Goal: Task Accomplishment & Management: Complete application form

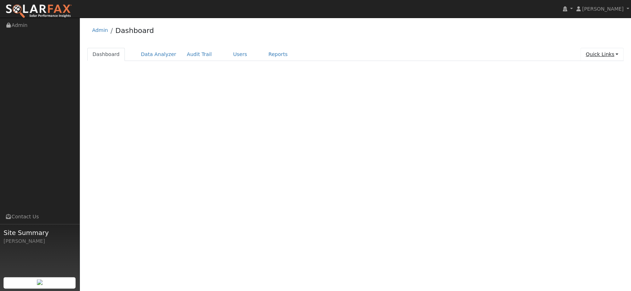
click at [617, 55] on link "Quick Links" at bounding box center [601, 54] width 43 height 13
click at [595, 71] on link "Quick Add" at bounding box center [587, 70] width 72 height 10
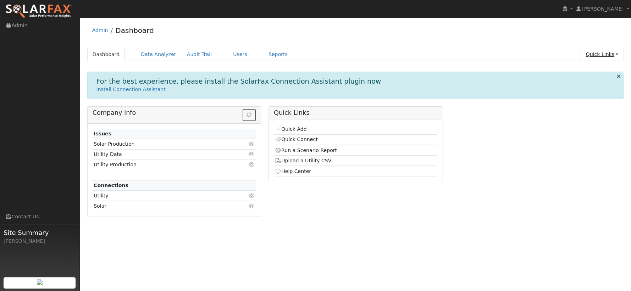
click at [605, 56] on link "Quick Links" at bounding box center [601, 54] width 43 height 13
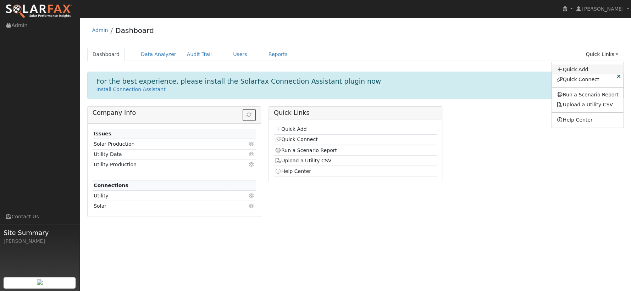
click at [594, 68] on link "Quick Add" at bounding box center [587, 70] width 72 height 10
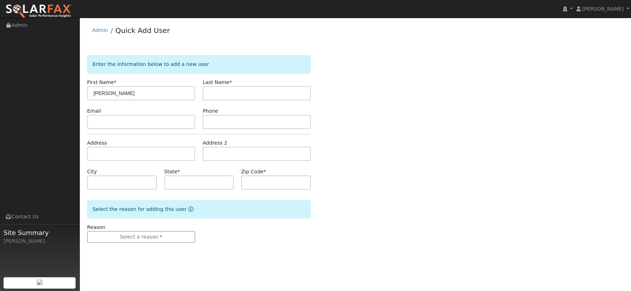
type input "[PERSON_NAME]"
click at [232, 120] on input "7073194141" at bounding box center [256, 122] width 108 height 14
type input "7073194141"
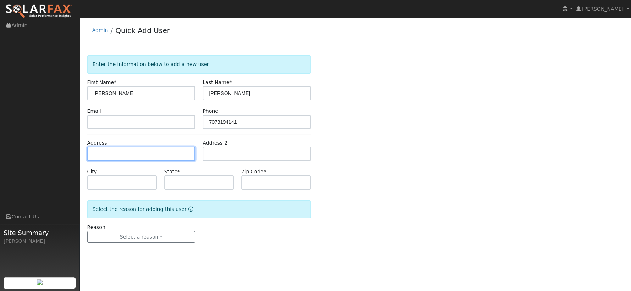
click at [180, 155] on input "text" at bounding box center [141, 154] width 108 height 14
type input "2940 Verano Way"
type input "Rocklin"
type input "CA"
type input "95677"
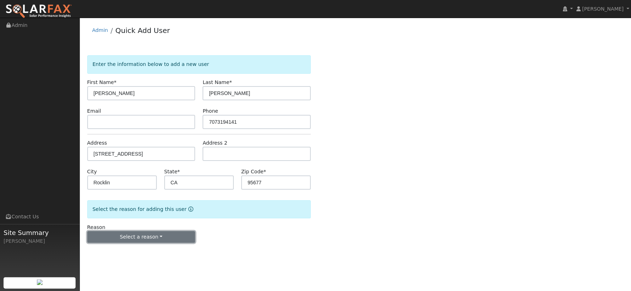
click at [158, 234] on button "Select a reason" at bounding box center [141, 237] width 108 height 12
click at [123, 249] on link "New lead" at bounding box center [127, 251] width 78 height 10
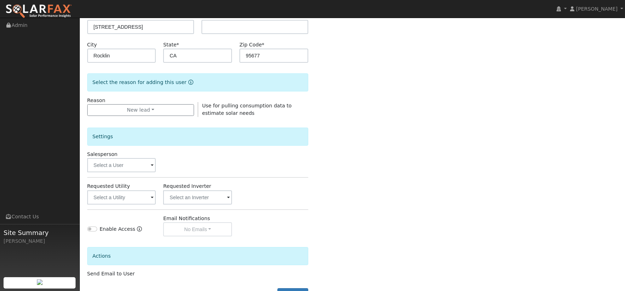
scroll to position [153, 0]
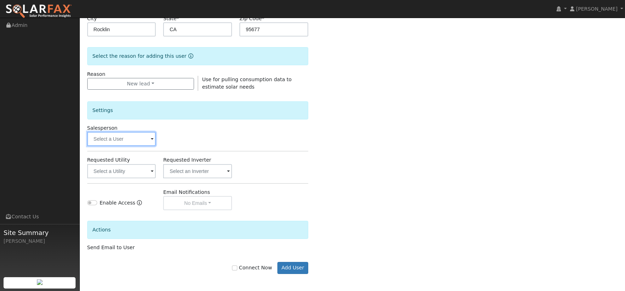
click at [145, 142] on input "text" at bounding box center [121, 139] width 69 height 14
click at [117, 140] on input "text" at bounding box center [121, 139] width 69 height 14
click at [144, 139] on img at bounding box center [147, 138] width 18 height 13
click at [105, 140] on input "text" at bounding box center [121, 139] width 69 height 14
type input "chr"
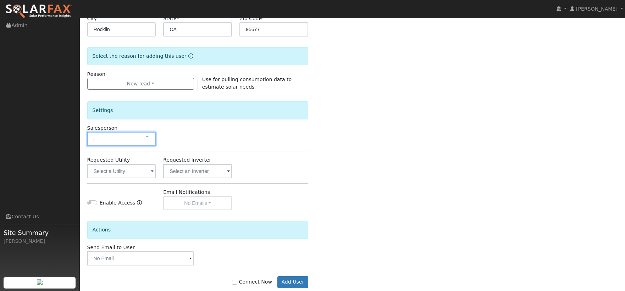
type input "is"
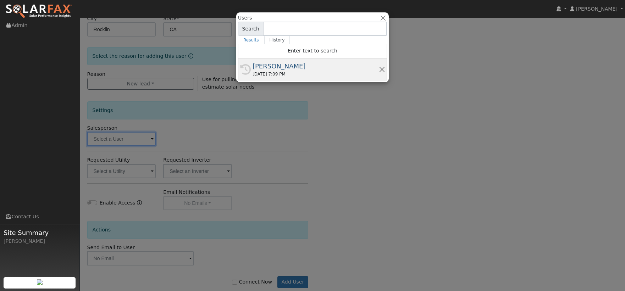
click at [267, 68] on div "Chris Hilton" at bounding box center [315, 66] width 126 height 10
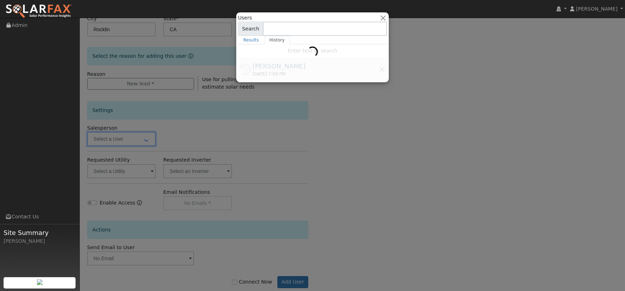
type input "Chris Hilton"
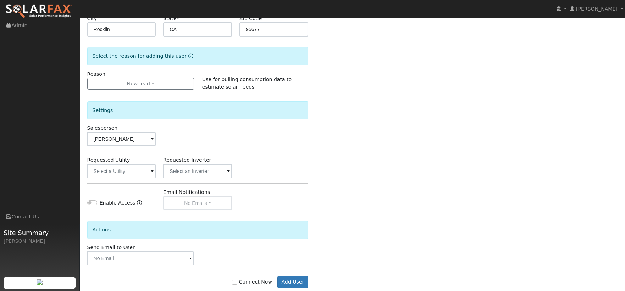
click at [259, 283] on label "Connect Now" at bounding box center [252, 281] width 40 height 7
click at [237, 283] on input "Connect Now" at bounding box center [234, 282] width 5 height 5
checkbox input "true"
click at [297, 282] on button "Add User" at bounding box center [292, 282] width 31 height 12
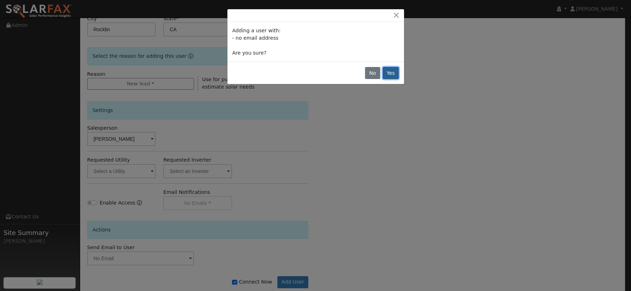
click at [392, 76] on button "Yes" at bounding box center [391, 73] width 16 height 12
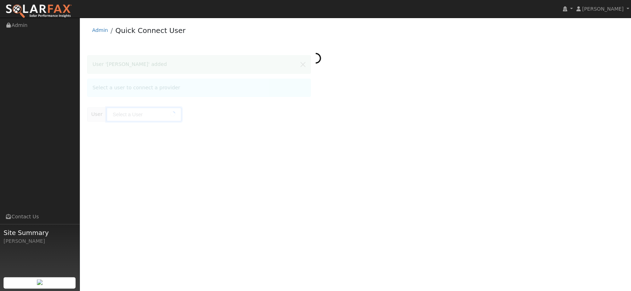
type input "[PERSON_NAME]"
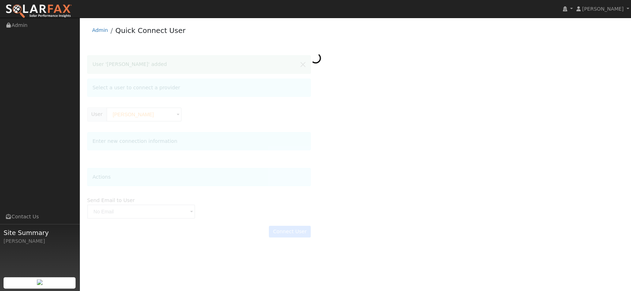
click at [378, 205] on div at bounding box center [355, 149] width 536 height 189
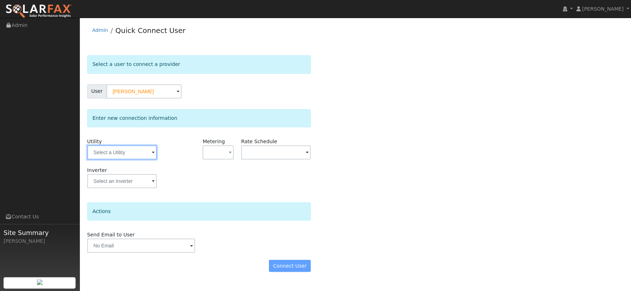
click at [133, 153] on input "text" at bounding box center [121, 152] width 69 height 14
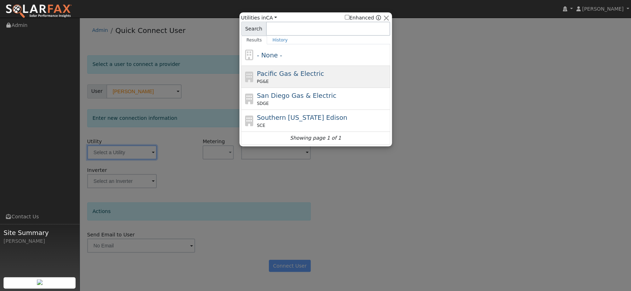
click at [264, 70] on span "Pacific Gas & Electric" at bounding box center [290, 73] width 67 height 7
type input "PG&E"
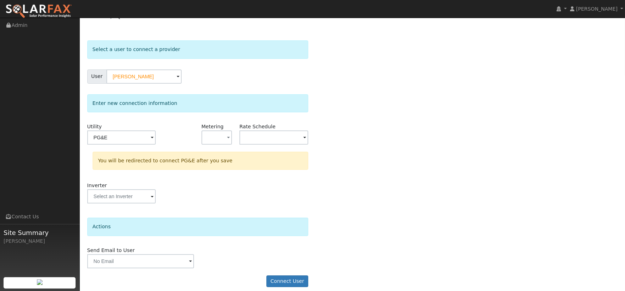
scroll to position [21, 0]
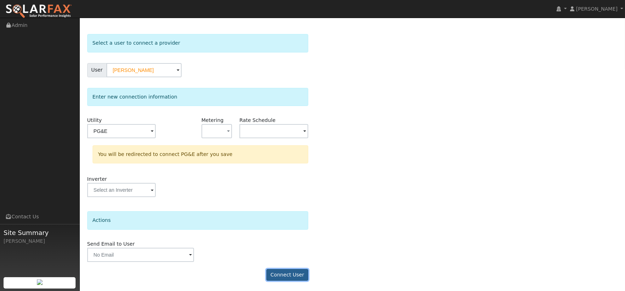
click at [284, 275] on button "Connect User" at bounding box center [287, 275] width 42 height 12
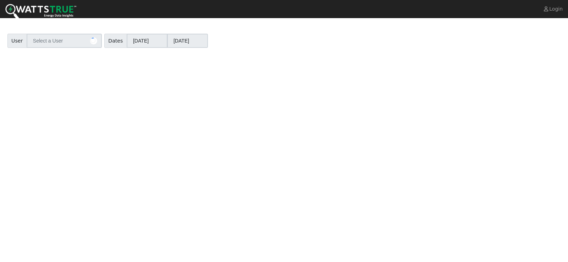
type input "[PERSON_NAME]"
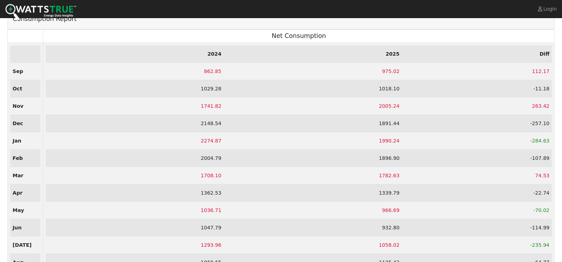
scroll to position [85, 0]
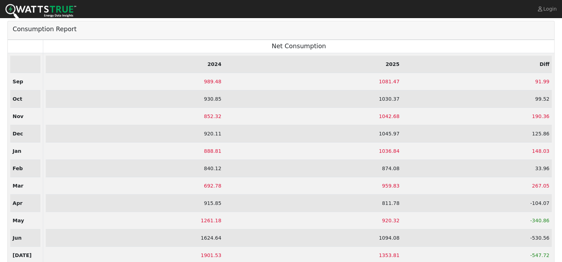
scroll to position [49, 0]
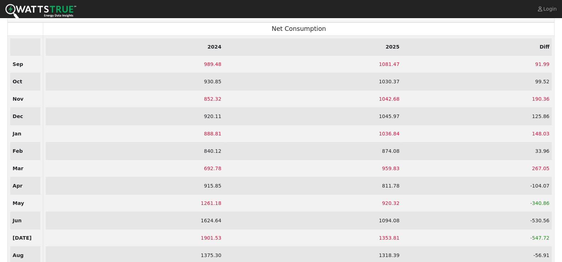
click at [202, 44] on td "2024" at bounding box center [135, 46] width 178 height 17
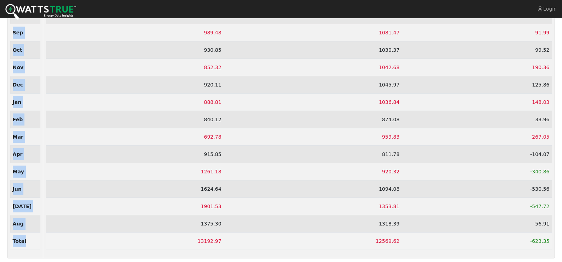
scroll to position [0, 4]
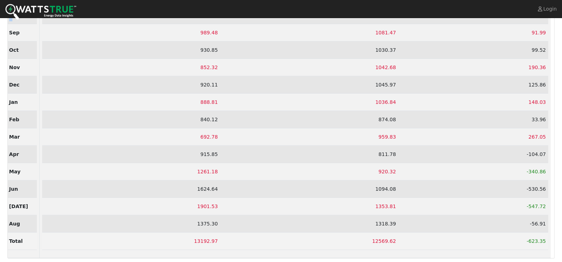
drag, startPoint x: 12, startPoint y: 28, endPoint x: 556, endPoint y: 238, distance: 582.7
click at [556, 238] on div "User User Terri Gutierrez Account - Default Ac... Dates Year 09/01/2024 Year 08…" at bounding box center [281, 105] width 555 height 305
copy table "Net Consumption"
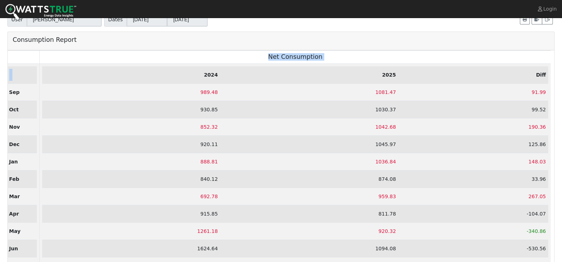
scroll to position [14, 0]
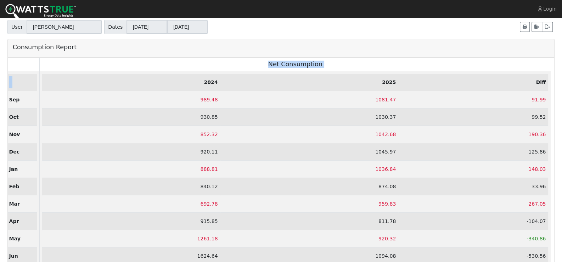
click at [185, 98] on td "989.48" at bounding box center [131, 99] width 178 height 17
drag, startPoint x: 374, startPoint y: 101, endPoint x: 397, endPoint y: 97, distance: 23.4
click at [397, 97] on tr "989.48 1081.47 91.99" at bounding box center [295, 99] width 506 height 17
copy td "1081.47"
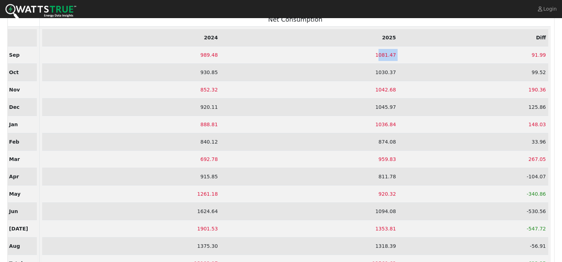
scroll to position [85, 0]
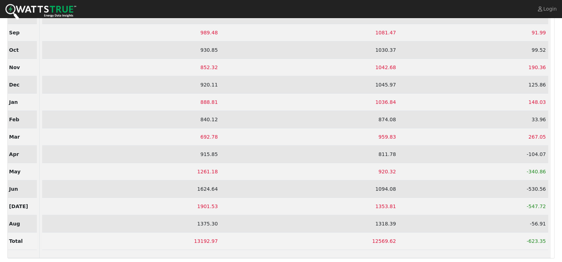
click at [200, 221] on td "1375.30" at bounding box center [131, 223] width 178 height 17
copy td "1375.30"
click at [385, 221] on td "1318.39" at bounding box center [310, 223] width 178 height 17
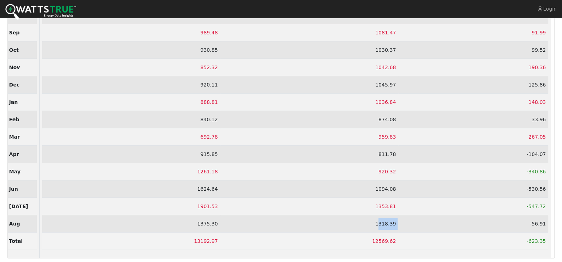
click at [385, 221] on td "1318.39" at bounding box center [310, 223] width 178 height 17
copy td "1318.39"
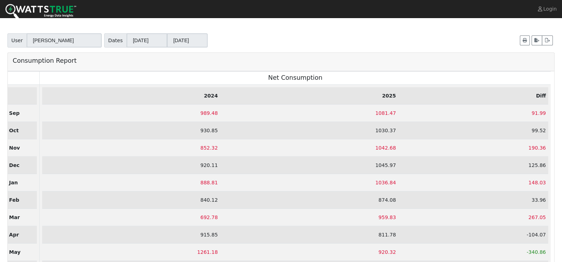
scroll to position [0, 0]
click at [379, 114] on td "1081.47" at bounding box center [310, 113] width 178 height 17
copy td "1081.47"
click at [387, 132] on td "1030.37" at bounding box center [310, 130] width 178 height 17
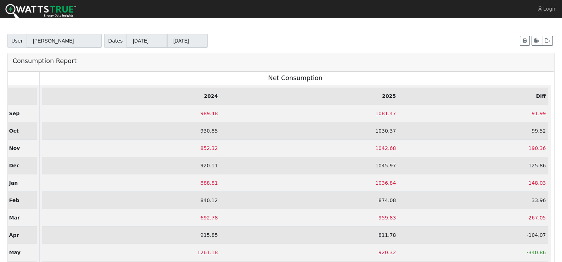
click at [387, 132] on td "1030.37" at bounding box center [310, 130] width 178 height 17
copy td "1030.37"
click at [382, 113] on td "1081.47" at bounding box center [310, 113] width 178 height 17
copy td "1081.47"
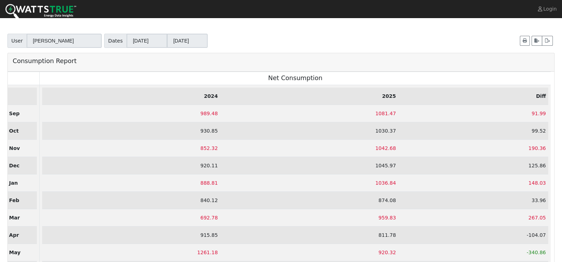
scroll to position [71, 0]
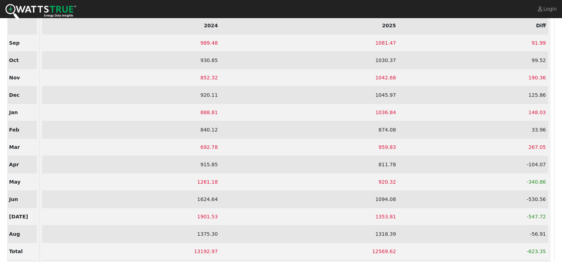
click at [377, 229] on td "1318.39" at bounding box center [310, 234] width 178 height 17
click at [378, 232] on td "1318.39" at bounding box center [310, 234] width 178 height 17
click at [386, 216] on td "1353.81" at bounding box center [310, 216] width 178 height 17
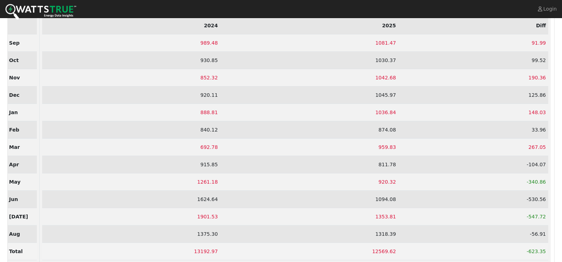
copy td "1353.81"
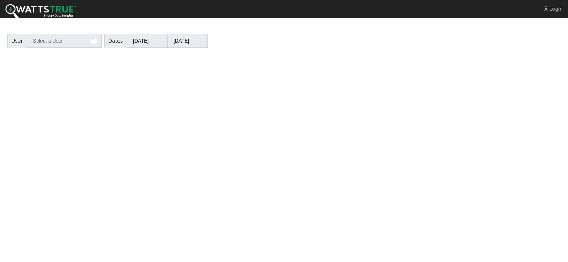
type input "[PERSON_NAME]"
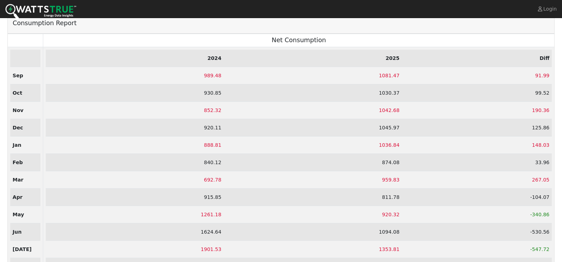
scroll to position [85, 0]
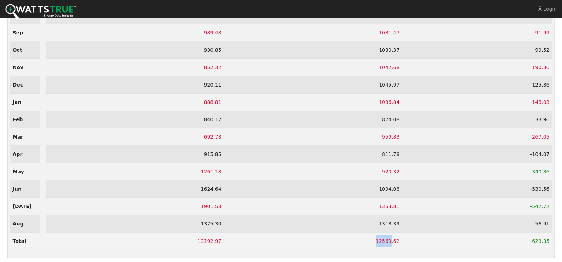
drag, startPoint x: 374, startPoint y: 235, endPoint x: 389, endPoint y: 235, distance: 15.3
click at [389, 235] on td "12569.62" at bounding box center [313, 241] width 178 height 17
copy td "12569"
